Goal: Check status: Check status

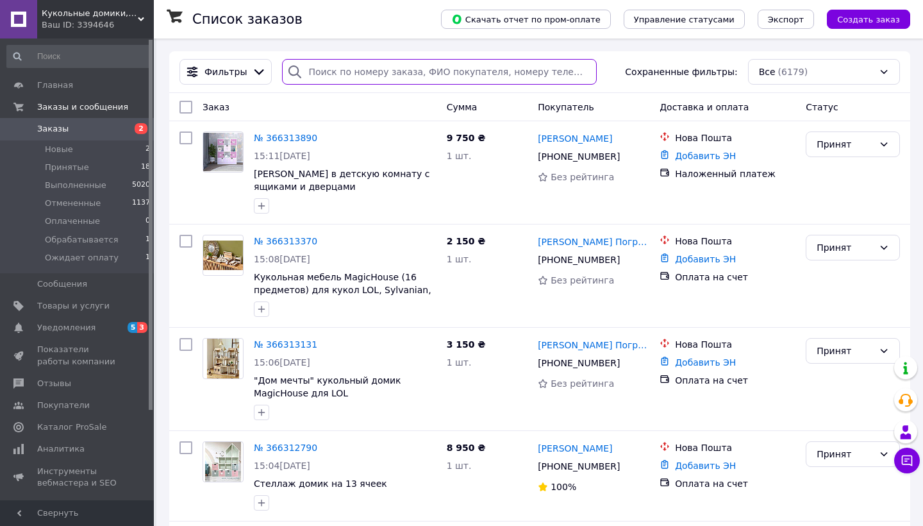
click at [414, 75] on input "search" at bounding box center [439, 72] width 315 height 26
type input "[PERSON_NAME]"
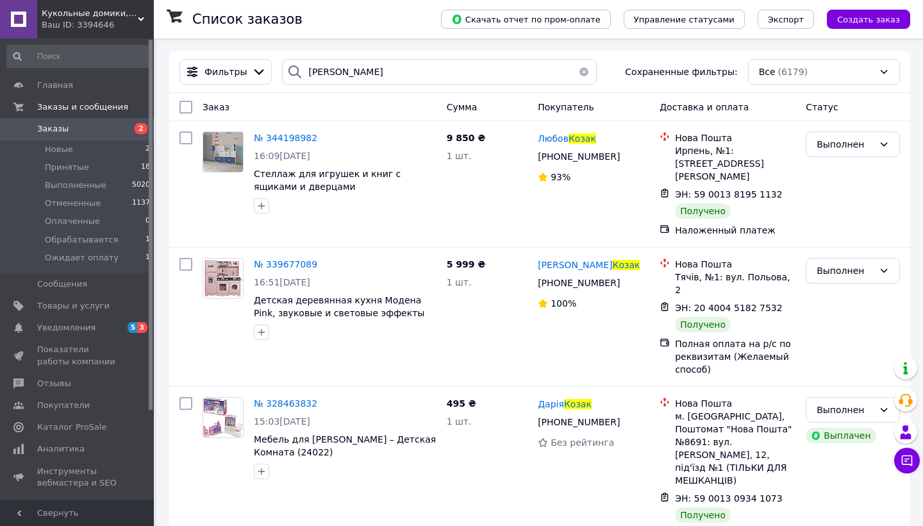
click at [99, 133] on span "Заказы" at bounding box center [77, 129] width 81 height 12
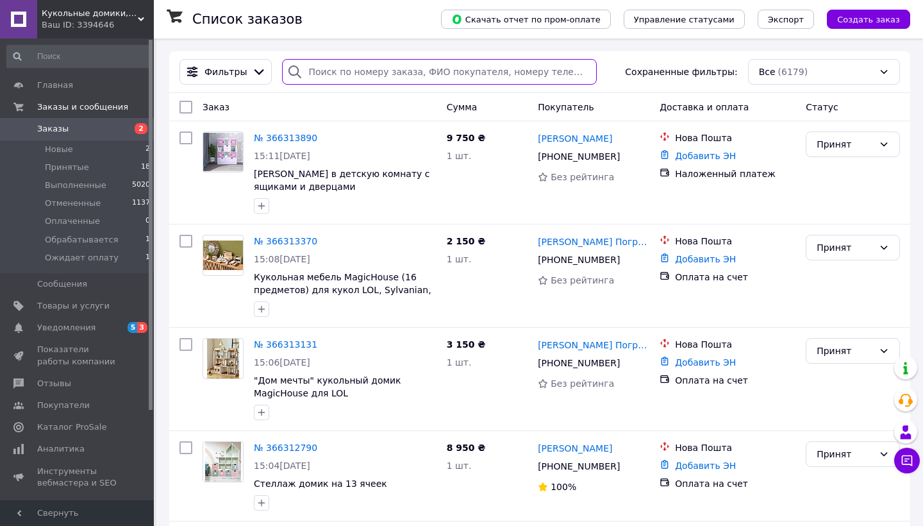
click at [379, 75] on input "search" at bounding box center [439, 72] width 315 height 26
type input "м"
paste input "365454253"
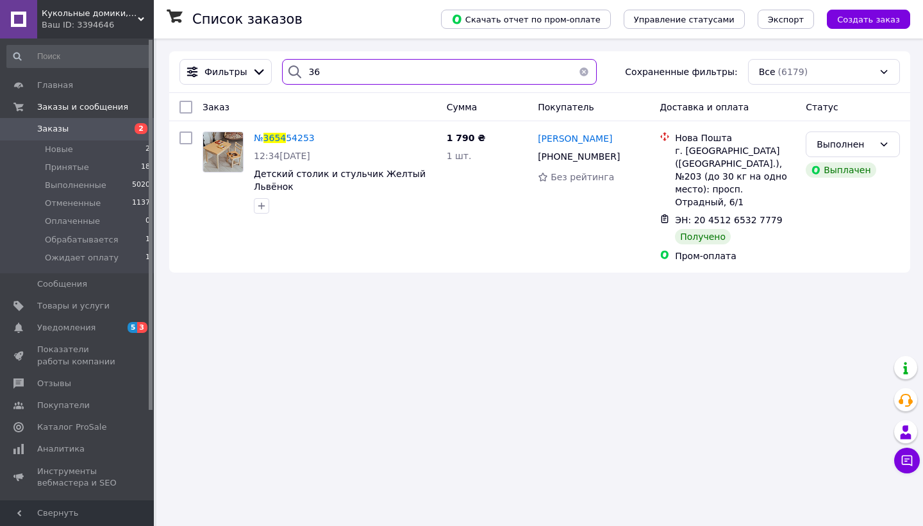
type input "3"
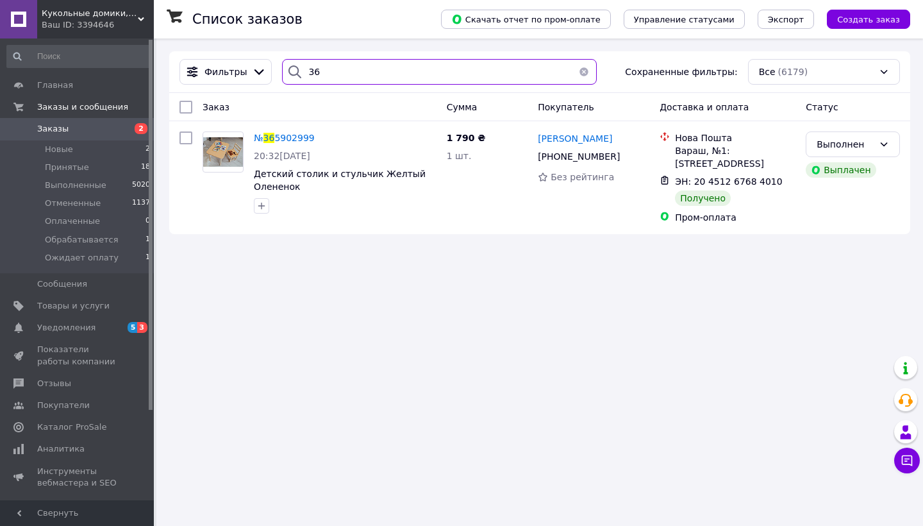
type input "3"
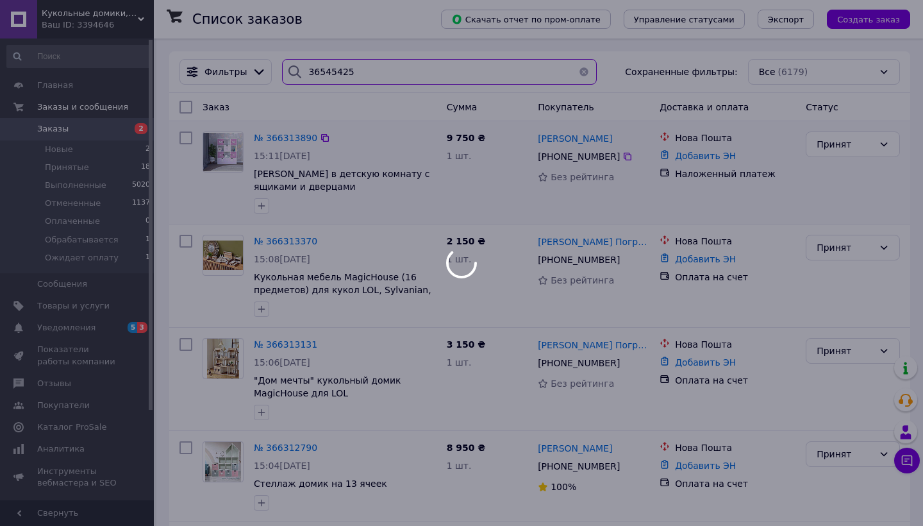
type input "365454253"
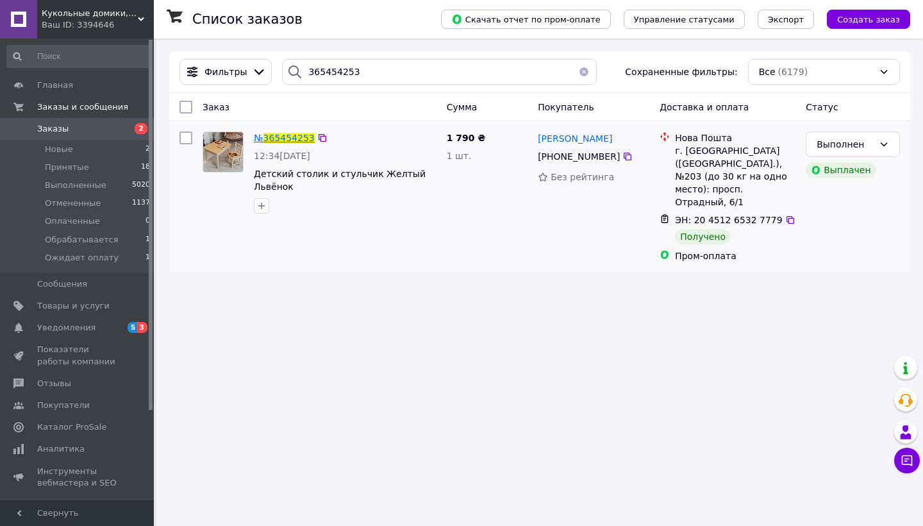
click at [285, 138] on span "365454253" at bounding box center [288, 138] width 51 height 10
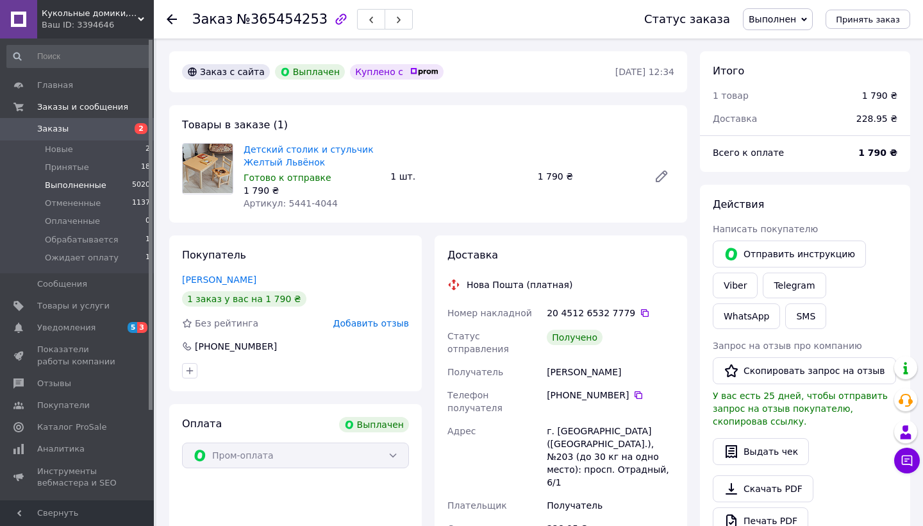
click at [67, 183] on span "Выполненные" at bounding box center [76, 186] width 62 height 12
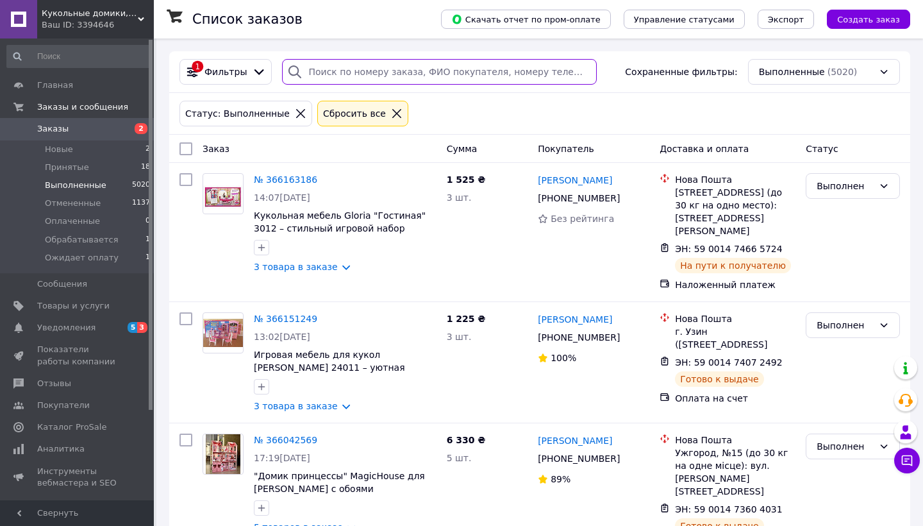
click at [406, 70] on input "search" at bounding box center [439, 72] width 315 height 26
paste input "365902999"
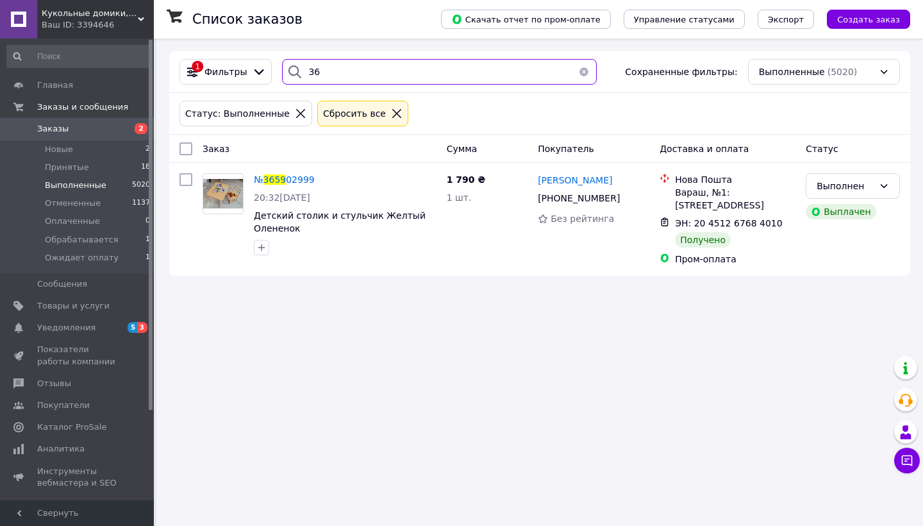
type input "3"
drag, startPoint x: 369, startPoint y: 63, endPoint x: 222, endPoint y: 51, distance: 148.0
click at [221, 51] on div "Список заказов Скачать отчет по пром-оплате Управление статусами Экспорт Создат…" at bounding box center [539, 163] width 767 height 250
drag, startPoint x: 360, startPoint y: 69, endPoint x: 274, endPoint y: 75, distance: 86.1
click at [277, 75] on div "365173784" at bounding box center [439, 72] width 325 height 26
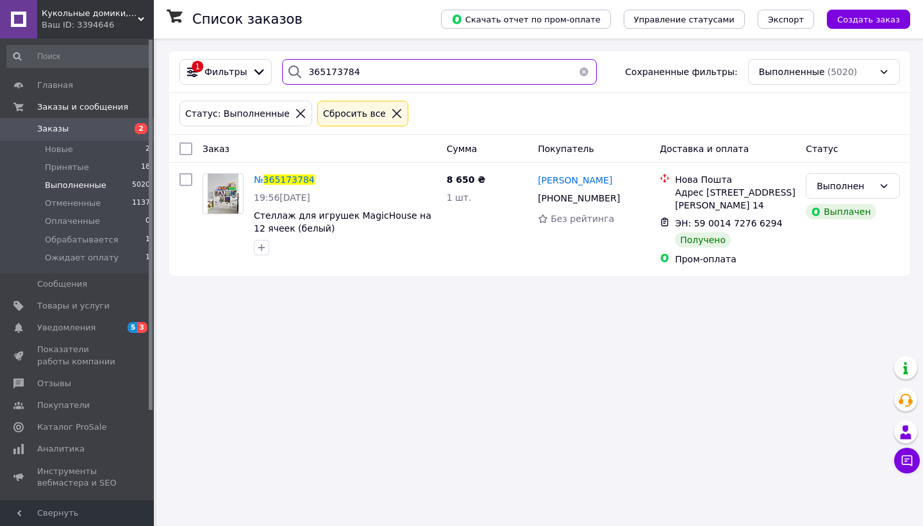
paste input "737161"
type input "365737161"
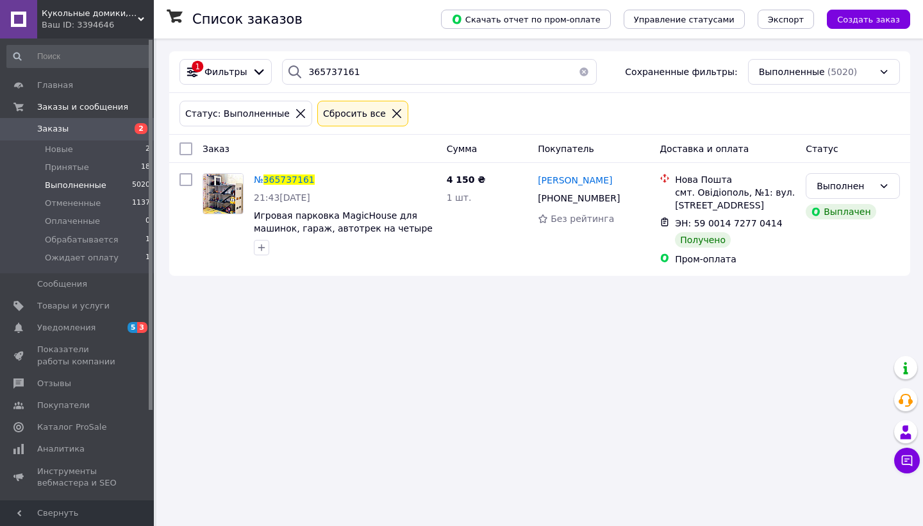
click at [62, 128] on span "Заказы" at bounding box center [52, 129] width 31 height 12
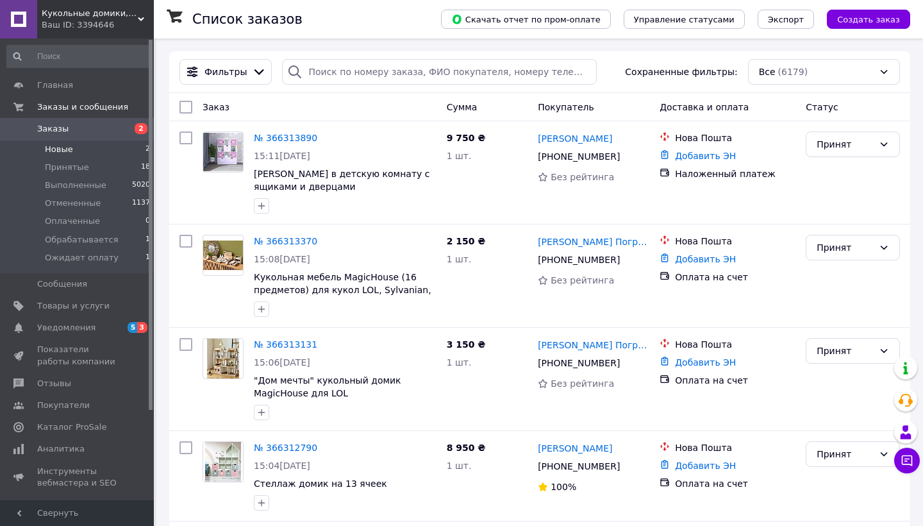
click at [56, 147] on span "Новые" at bounding box center [59, 150] width 28 height 12
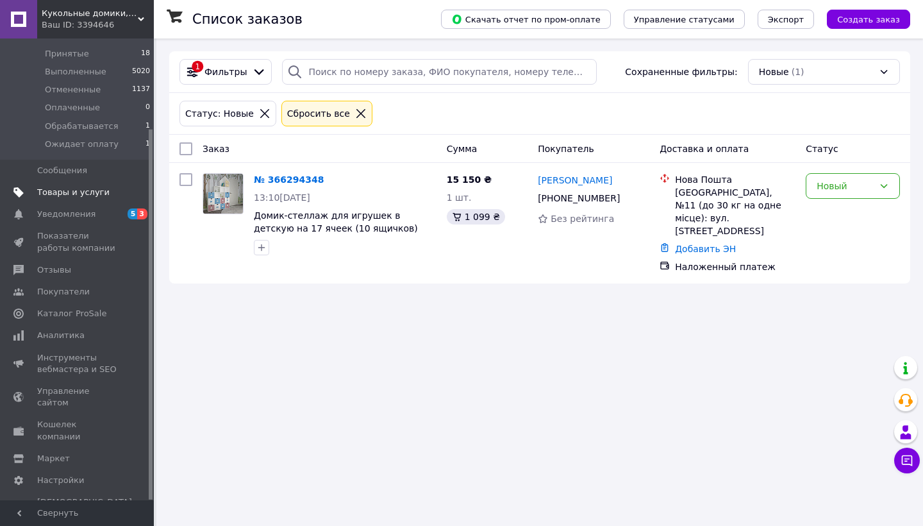
scroll to position [112, 0]
click at [63, 266] on span "Отзывы" at bounding box center [54, 272] width 34 height 12
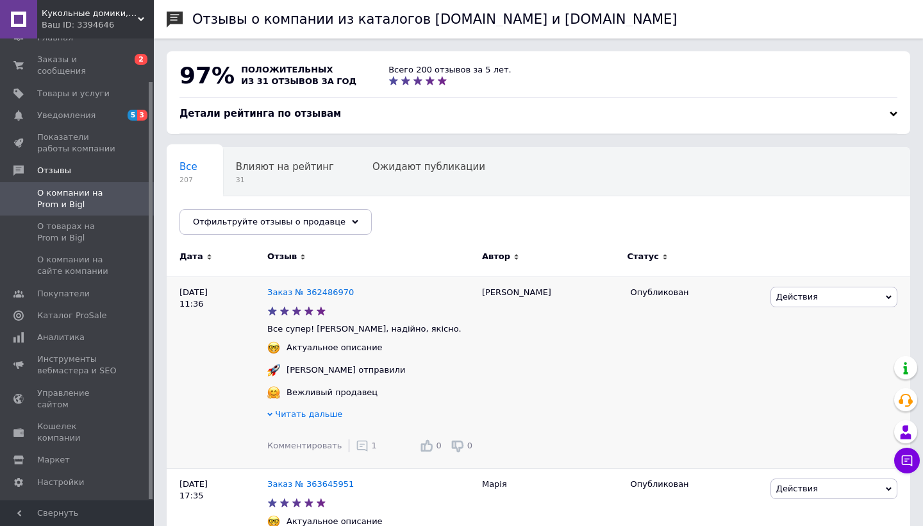
scroll to position [10, 0]
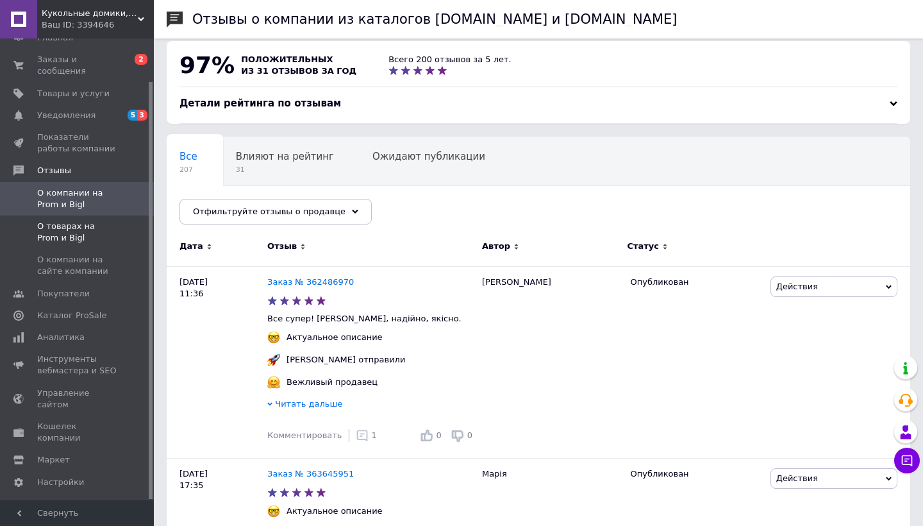
click at [65, 230] on span "О товарах на Prom и Bigl" at bounding box center [77, 232] width 81 height 23
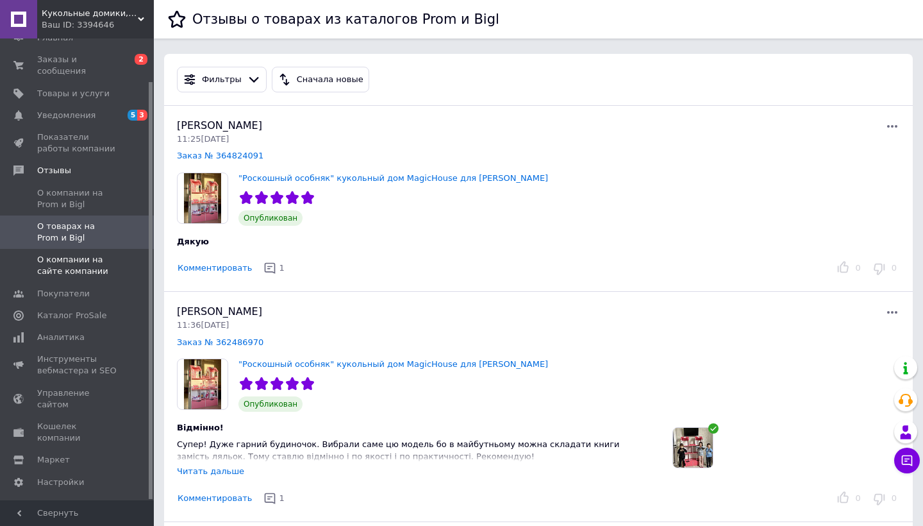
click at [71, 266] on span "О компании на сайте компании" at bounding box center [77, 265] width 81 height 23
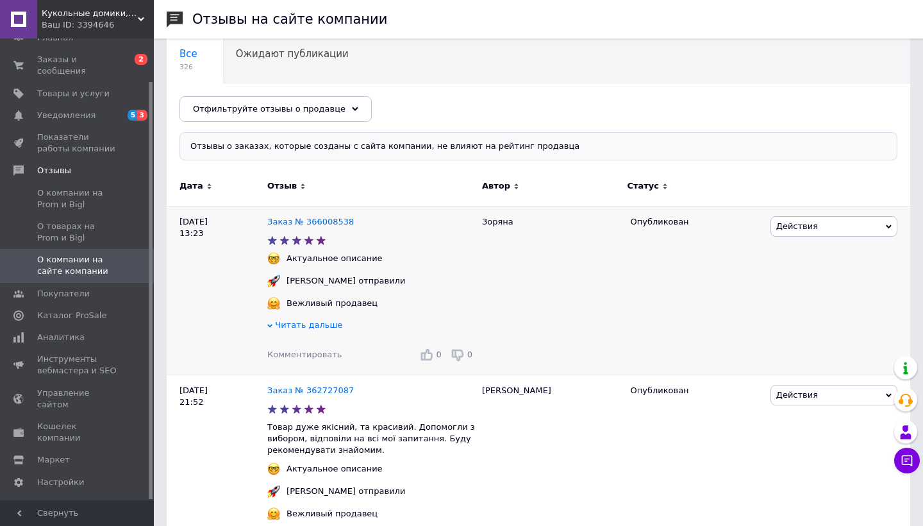
scroll to position [30, 0]
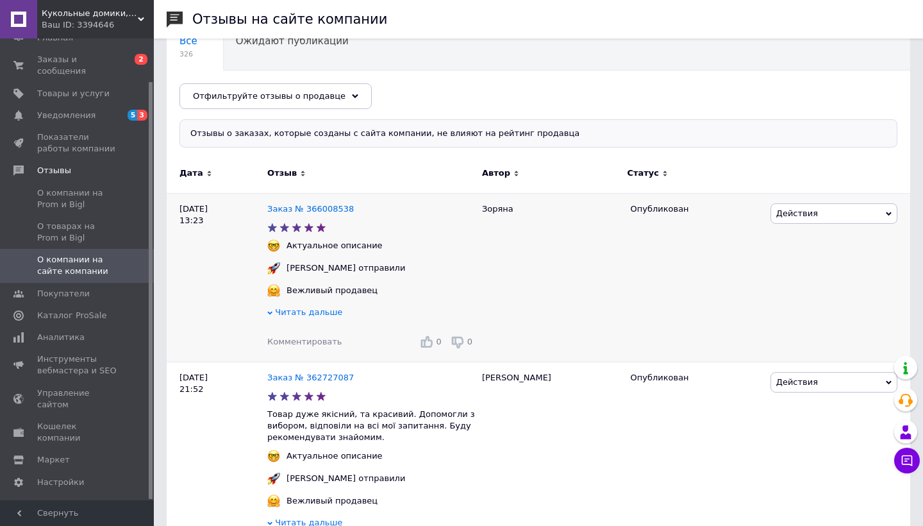
click at [275, 313] on span "Читать дальше" at bounding box center [308, 312] width 67 height 10
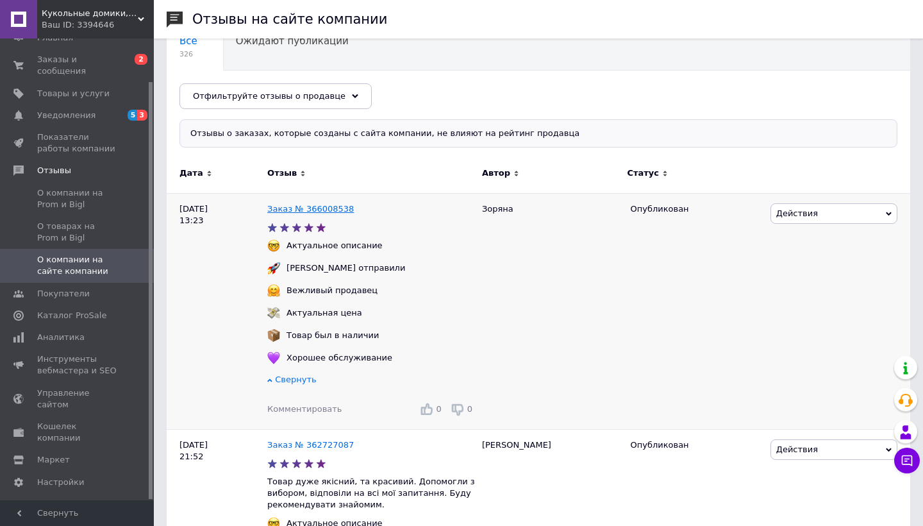
click at [304, 210] on link "Заказ № 366008538" at bounding box center [310, 209] width 87 height 10
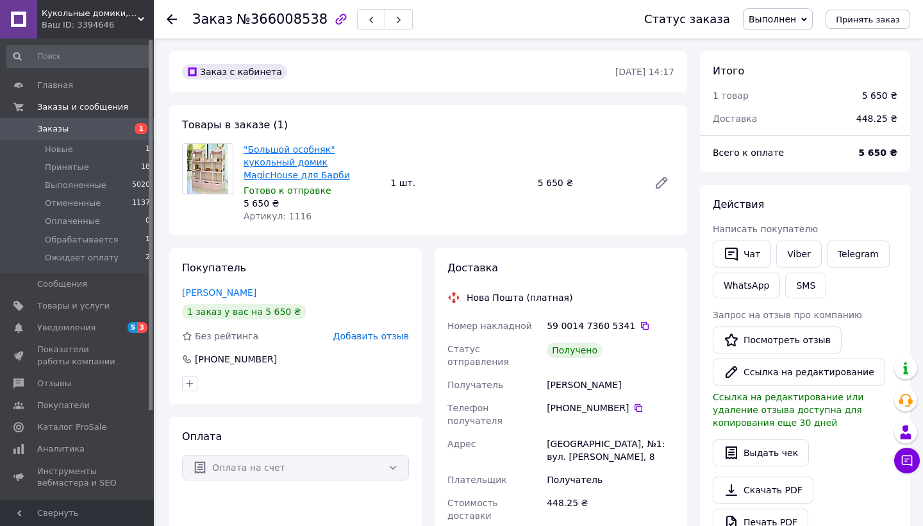
click at [308, 153] on link ""Большой особняк" кукольный домик MagicHouse для Барби" at bounding box center [297, 162] width 106 height 36
click at [79, 128] on span "Заказы" at bounding box center [77, 129] width 81 height 12
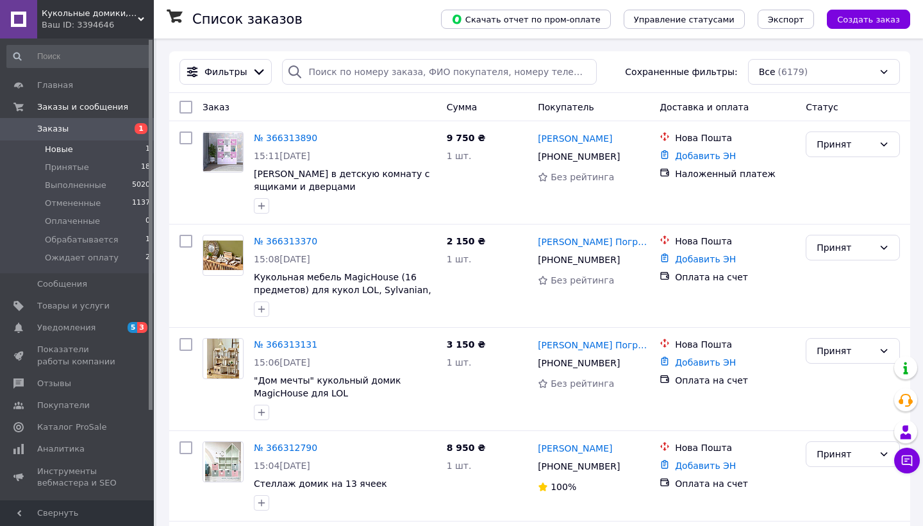
click at [65, 155] on li "Новые 1" at bounding box center [79, 149] width 158 height 18
